Goal: Submit feedback/report problem

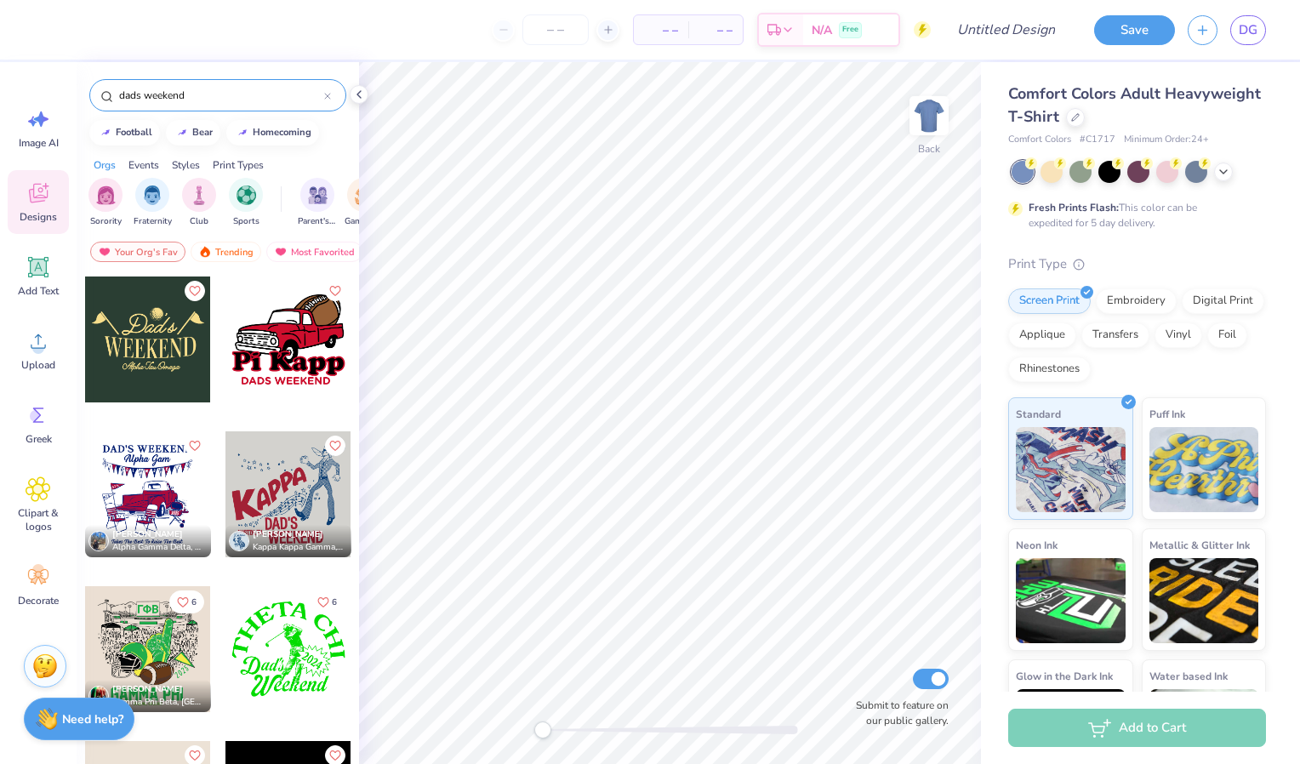
scroll to position [65, 0]
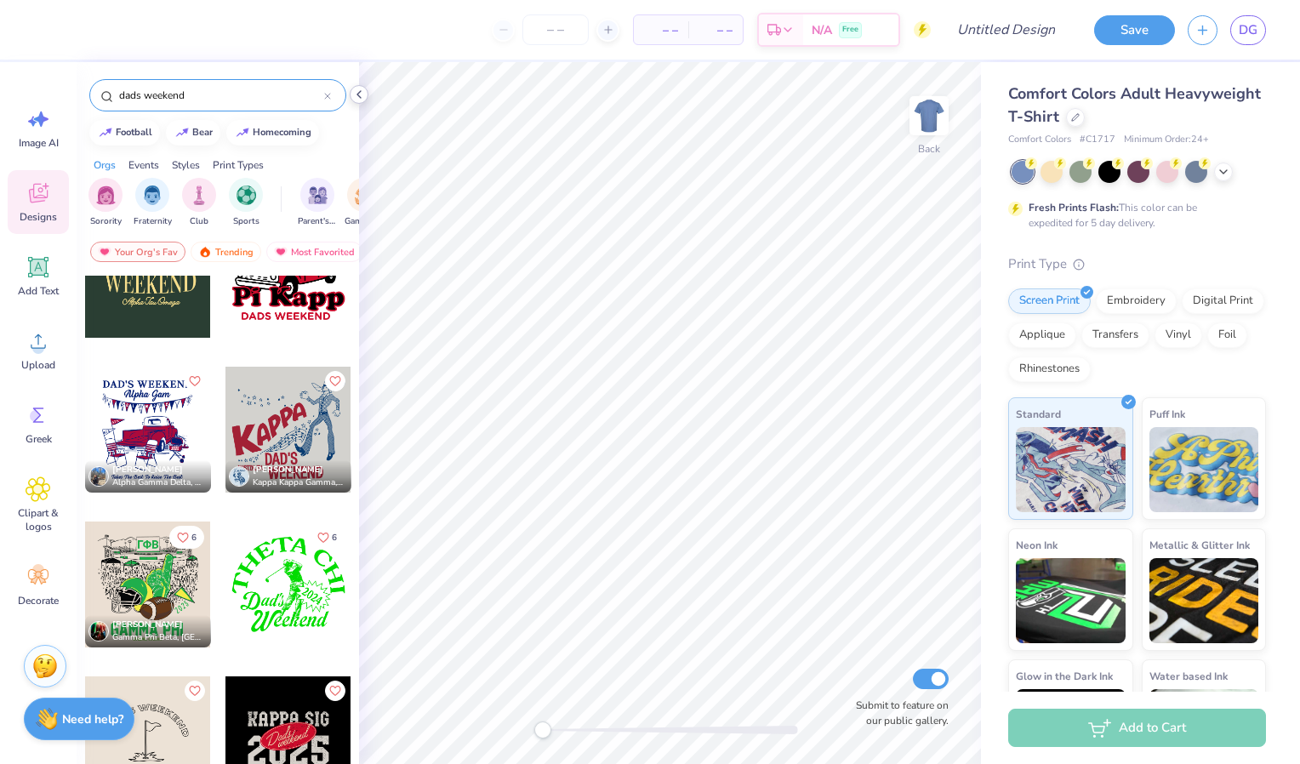
click at [358, 97] on icon at bounding box center [359, 95] width 14 height 14
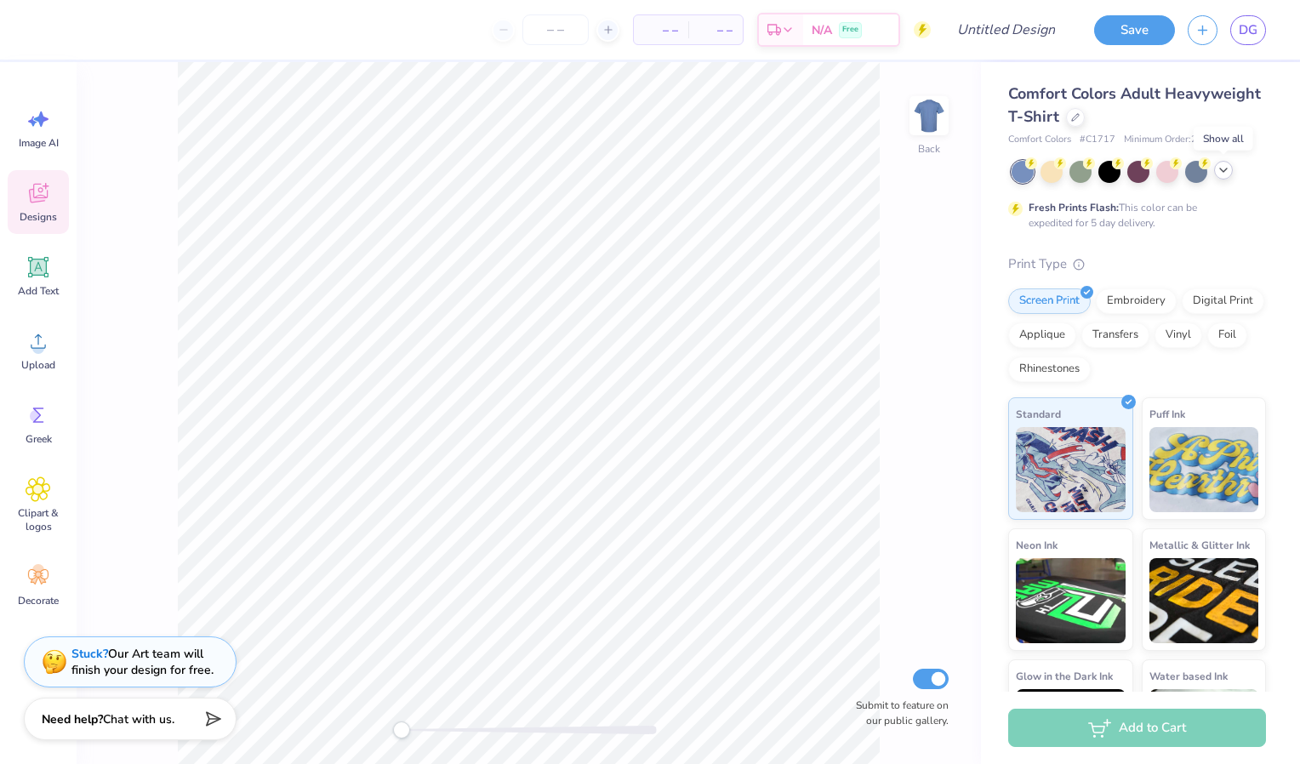
click at [1225, 175] on icon at bounding box center [1224, 170] width 14 height 14
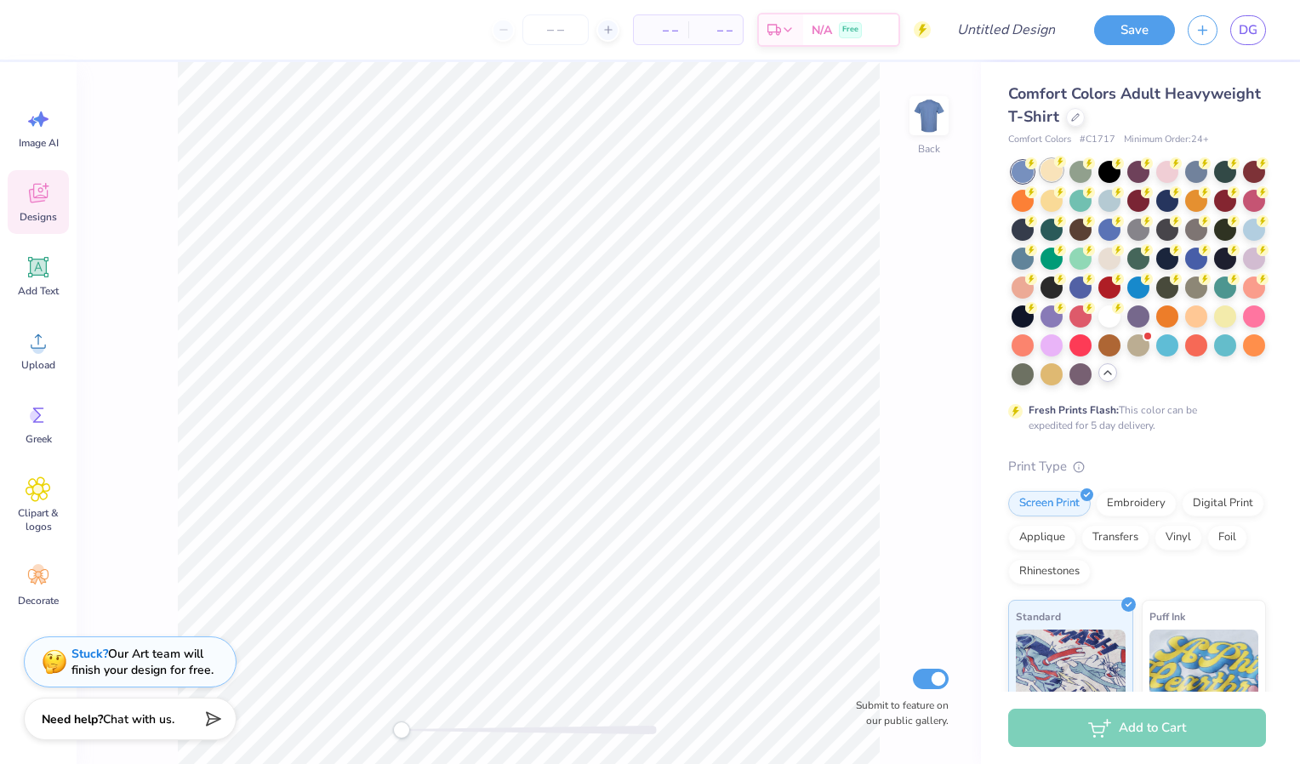
click at [1052, 170] on div at bounding box center [1051, 170] width 22 height 22
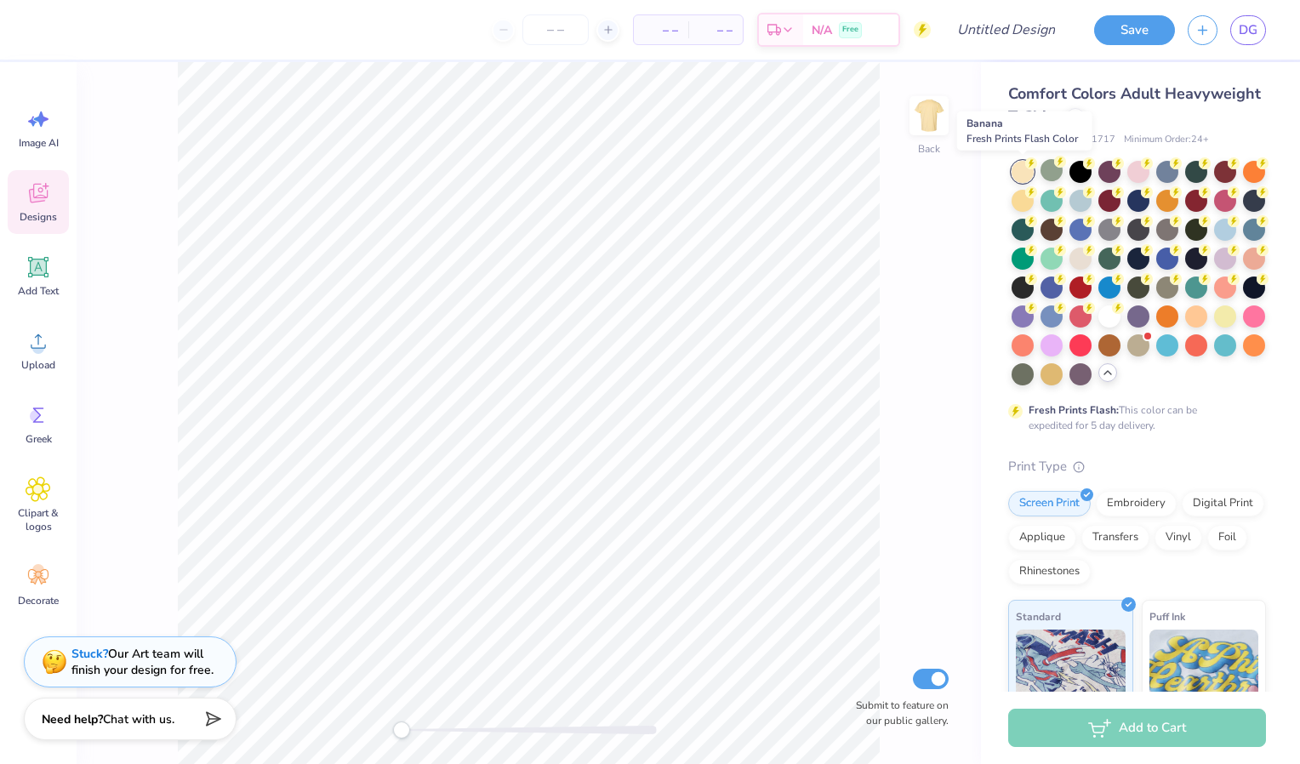
click at [1019, 170] on div at bounding box center [1023, 172] width 22 height 22
click at [1214, 326] on div at bounding box center [1225, 315] width 22 height 22
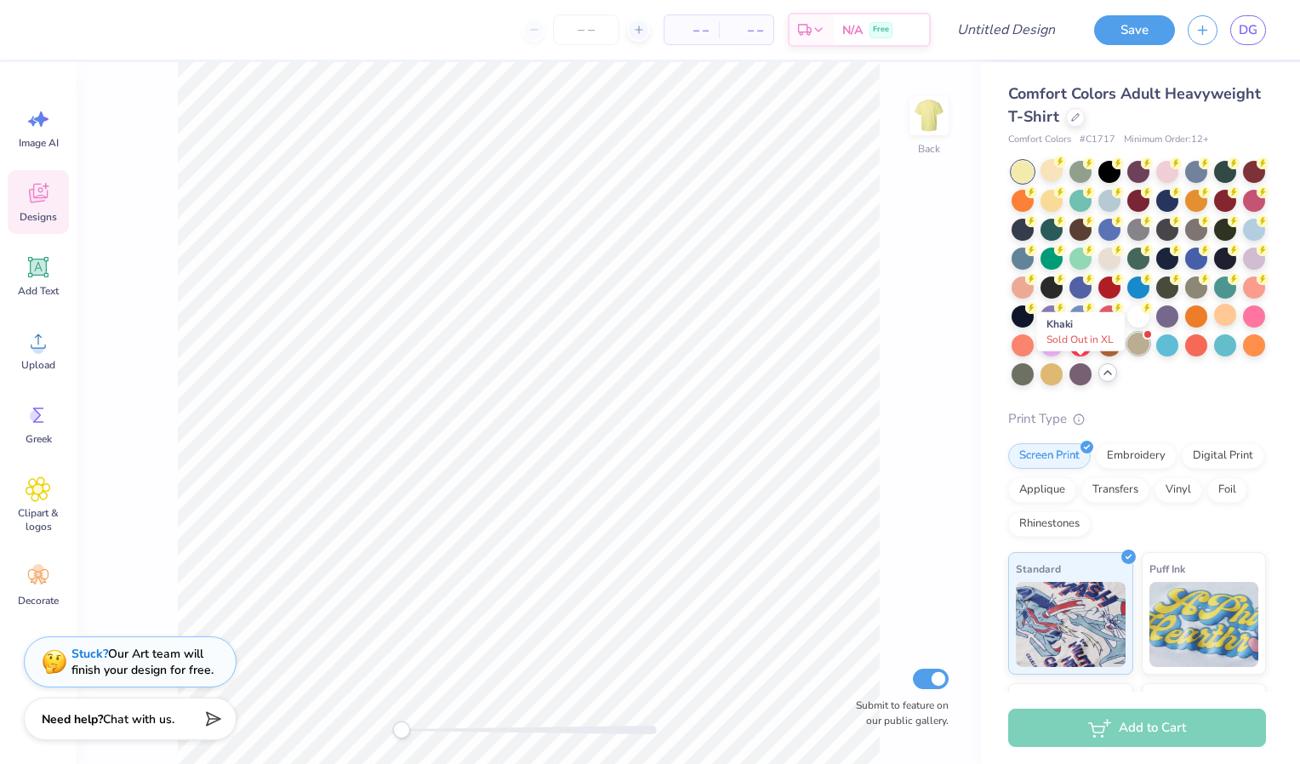
click at [1127, 355] on div at bounding box center [1138, 344] width 22 height 22
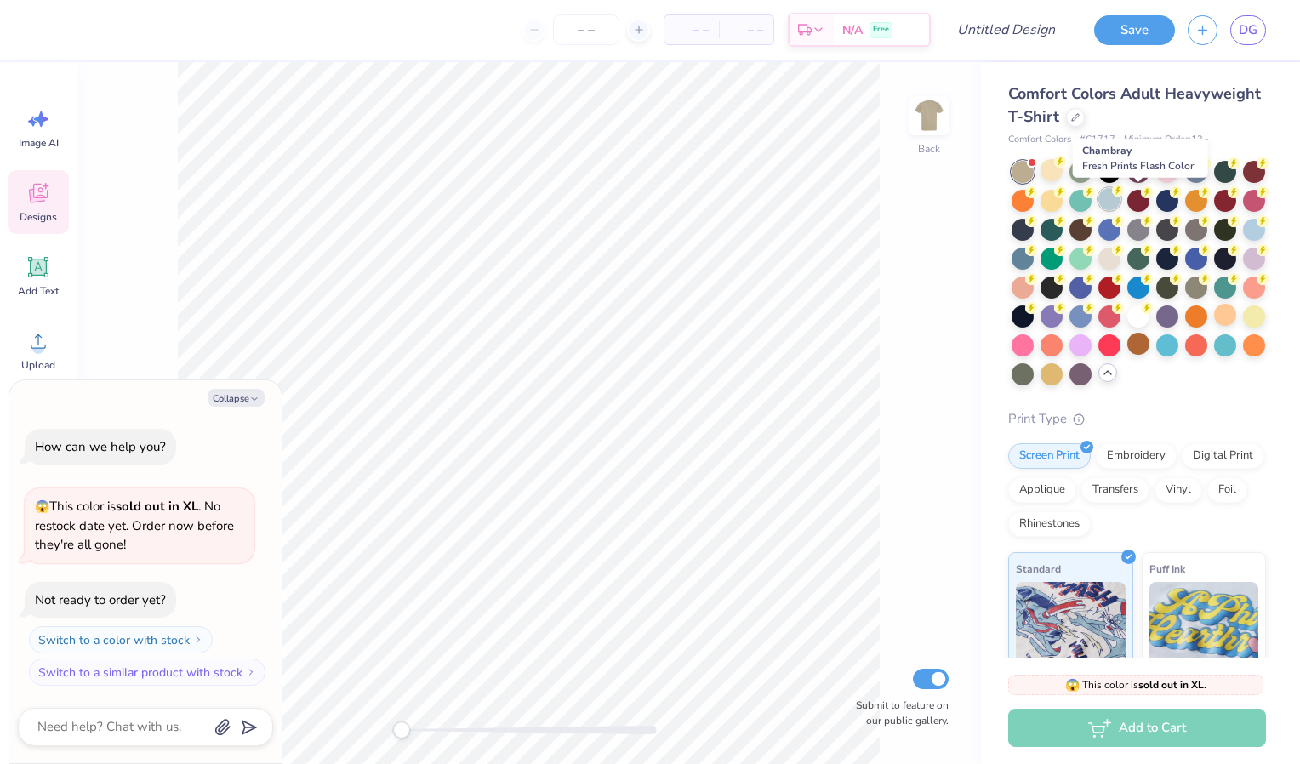
click at [1120, 192] on div at bounding box center [1109, 199] width 22 height 22
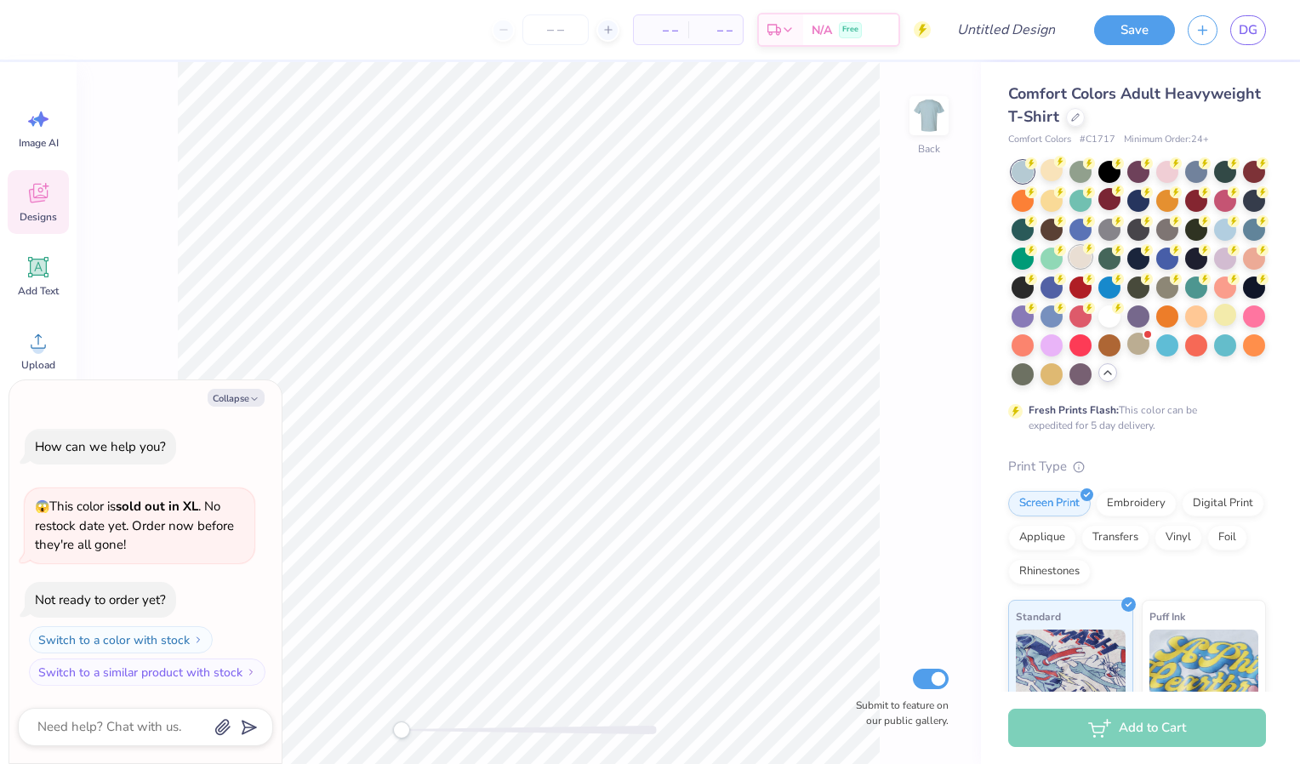
click at [1091, 259] on div at bounding box center [1080, 257] width 22 height 22
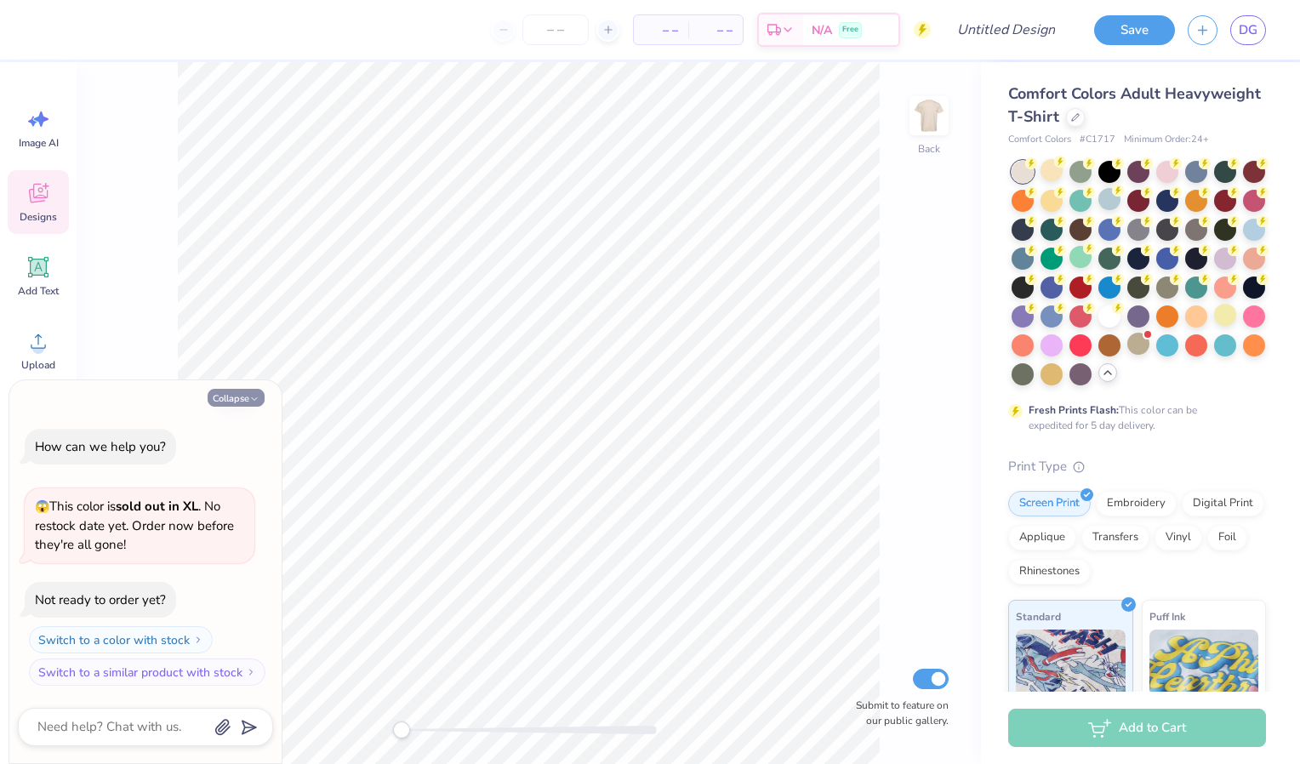
click at [243, 397] on button "Collapse" at bounding box center [236, 398] width 57 height 18
type textarea "x"
